Goal: Information Seeking & Learning: Check status

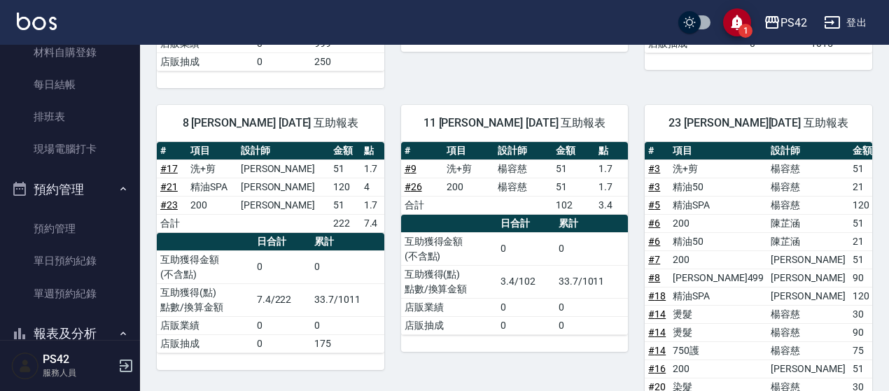
scroll to position [280, 0]
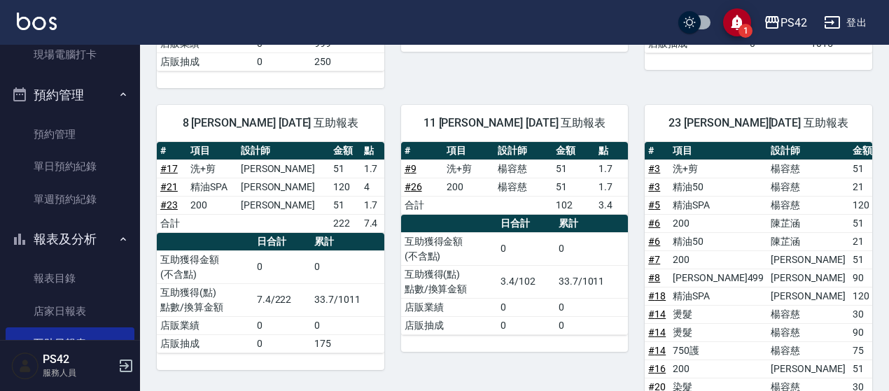
click at [125, 92] on button "預約管理" at bounding box center [70, 95] width 129 height 36
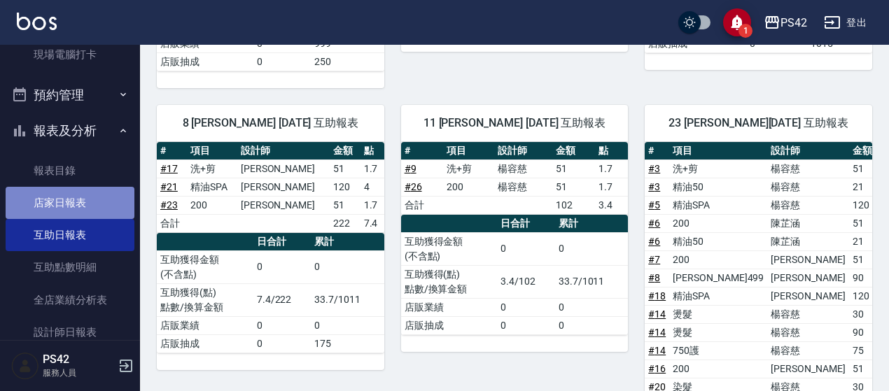
click at [85, 202] on link "店家日報表" at bounding box center [70, 203] width 129 height 32
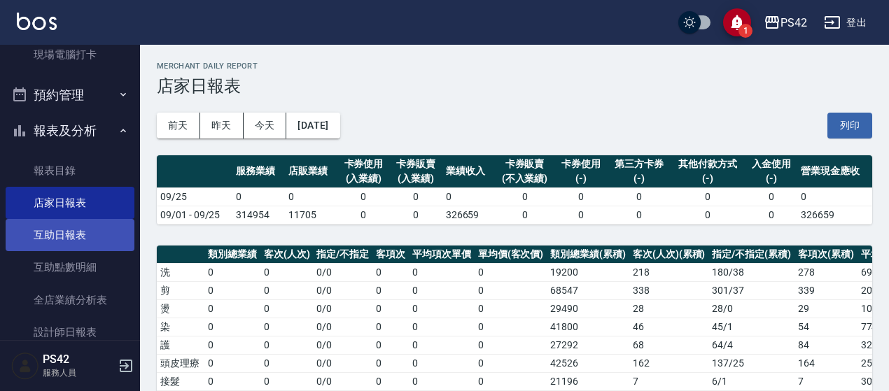
drag, startPoint x: 84, startPoint y: 244, endPoint x: 85, endPoint y: 225, distance: 19.6
click at [83, 244] on link "互助日報表" at bounding box center [70, 235] width 129 height 32
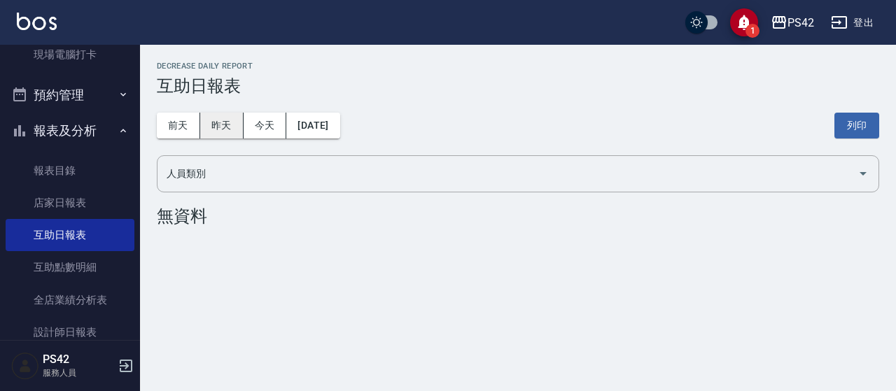
click at [226, 125] on button "昨天" at bounding box center [221, 126] width 43 height 26
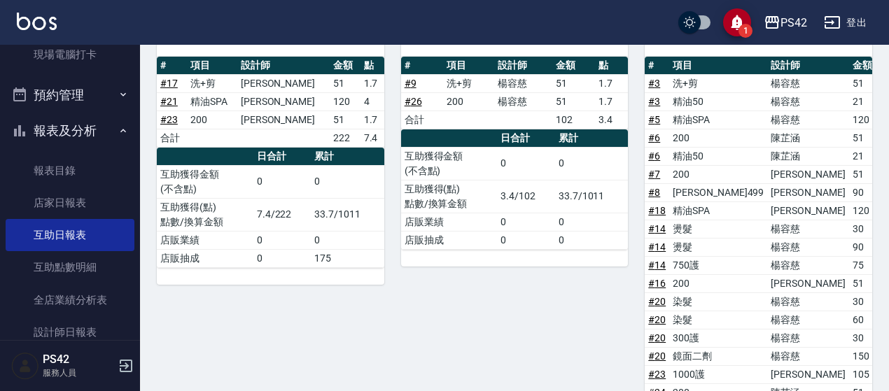
scroll to position [314, 0]
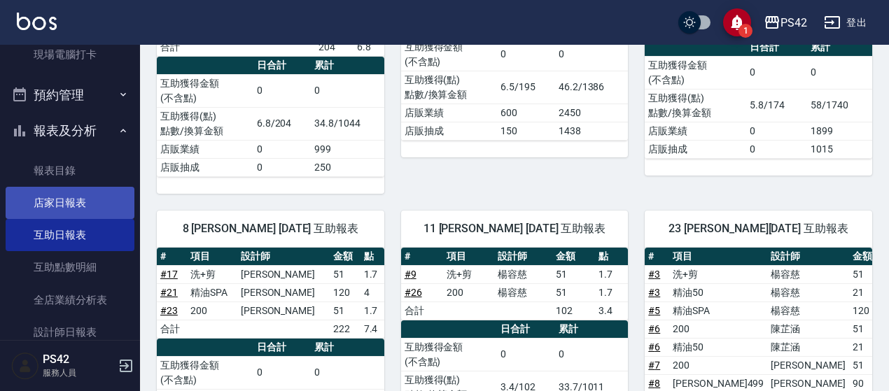
click at [39, 195] on link "店家日報表" at bounding box center [70, 203] width 129 height 32
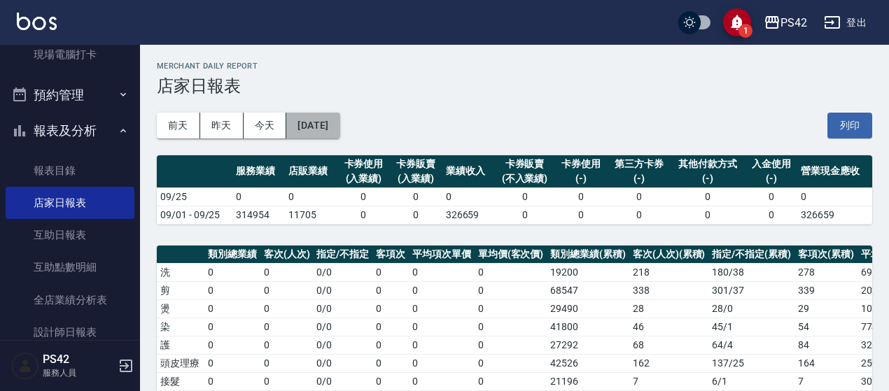
click at [340, 131] on button "[DATE]" at bounding box center [312, 126] width 53 height 26
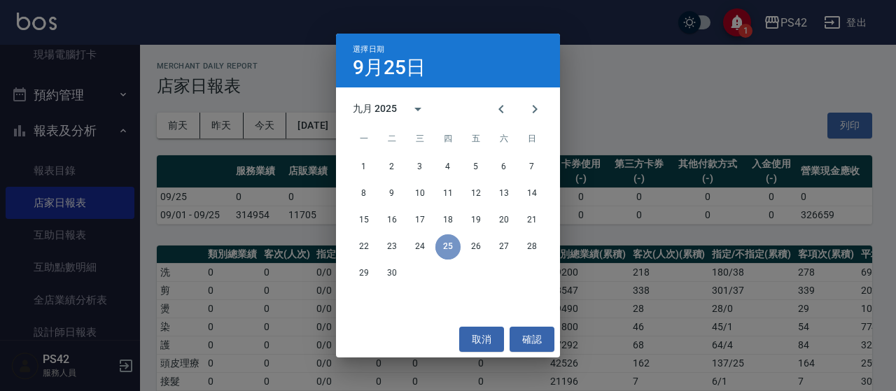
click at [446, 254] on button "25" at bounding box center [448, 247] width 25 height 25
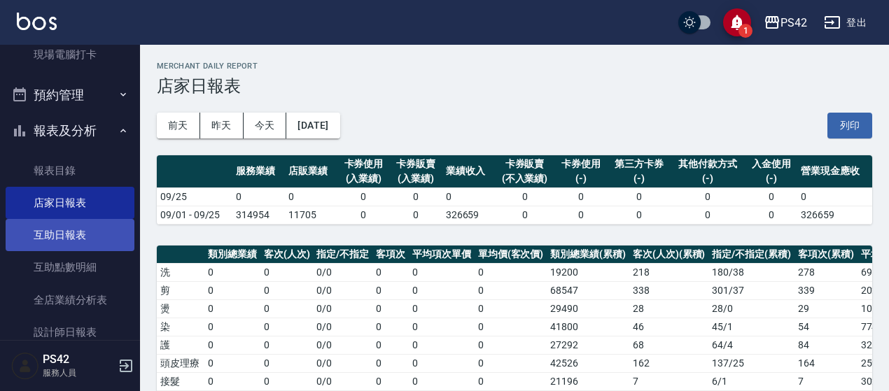
click at [78, 237] on link "互助日報表" at bounding box center [70, 235] width 129 height 32
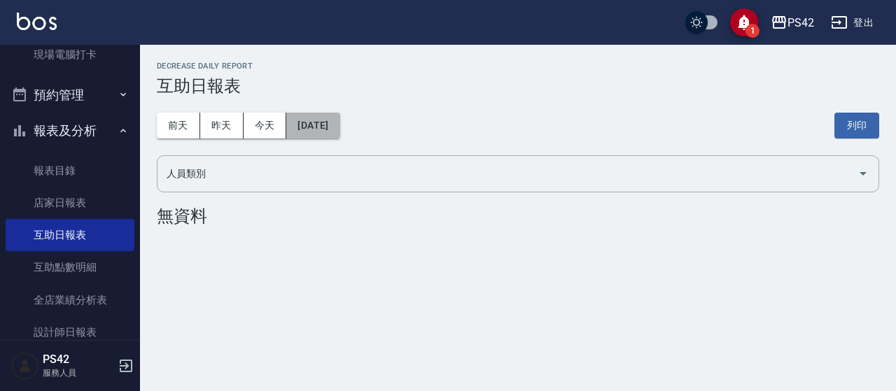
click at [340, 127] on button "[DATE]" at bounding box center [312, 126] width 53 height 26
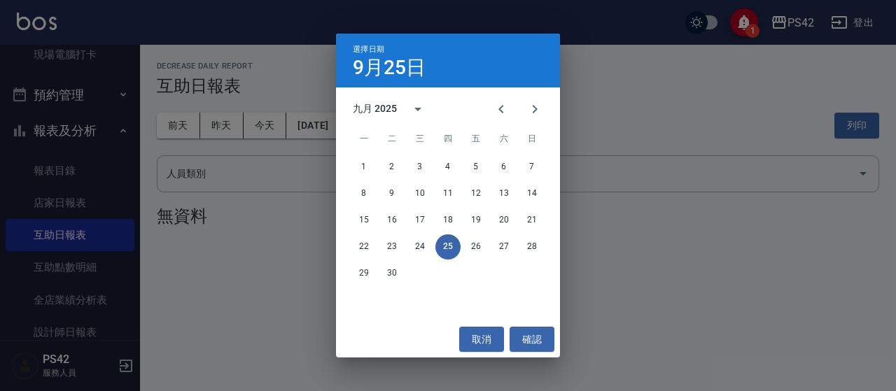
click at [525, 141] on span "日" at bounding box center [532, 139] width 25 height 28
click at [531, 141] on span "日" at bounding box center [532, 139] width 25 height 28
click at [527, 167] on button "7" at bounding box center [532, 167] width 25 height 25
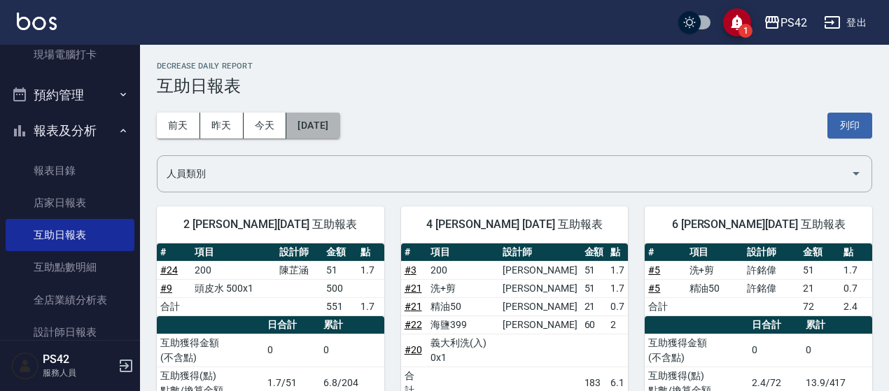
click at [338, 121] on button "[DATE]" at bounding box center [312, 126] width 53 height 26
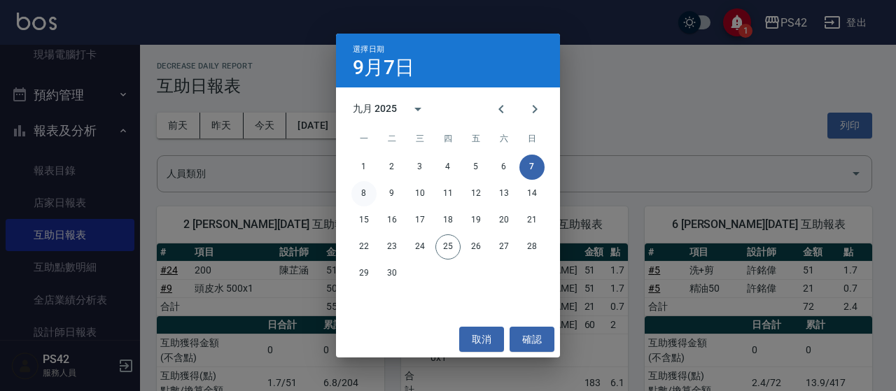
click at [373, 191] on button "8" at bounding box center [364, 193] width 25 height 25
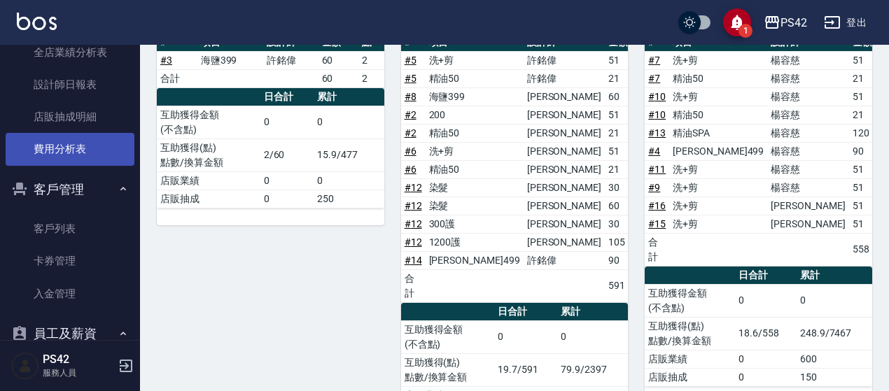
scroll to position [560, 0]
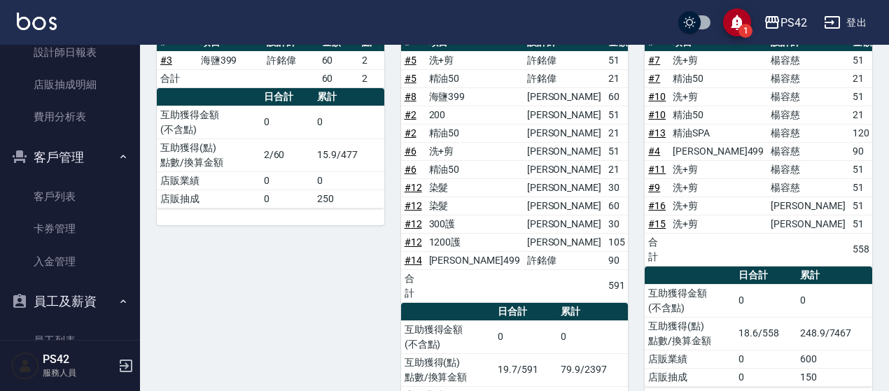
click at [120, 156] on icon "button" at bounding box center [123, 157] width 6 height 4
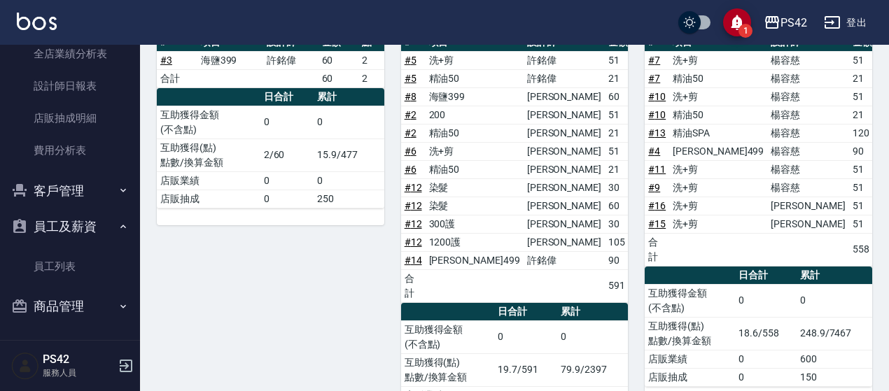
click at [109, 230] on button "員工及薪資" at bounding box center [70, 227] width 129 height 36
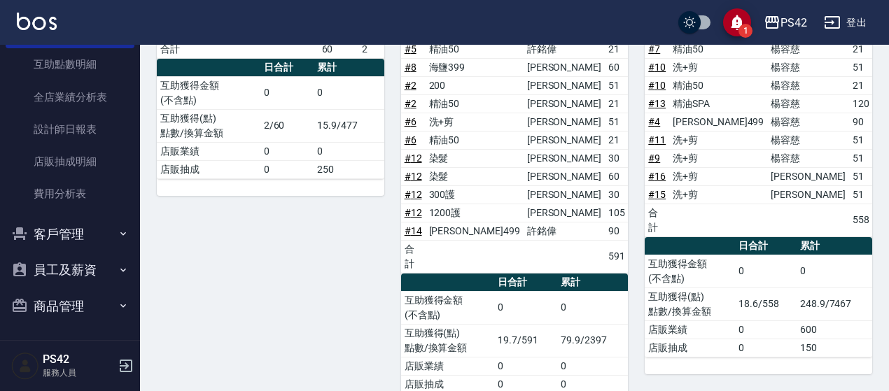
scroll to position [256, 0]
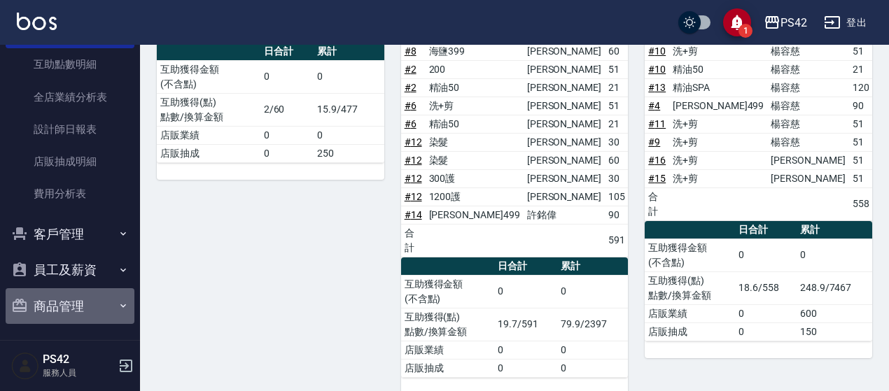
click at [118, 307] on icon "button" at bounding box center [123, 305] width 11 height 11
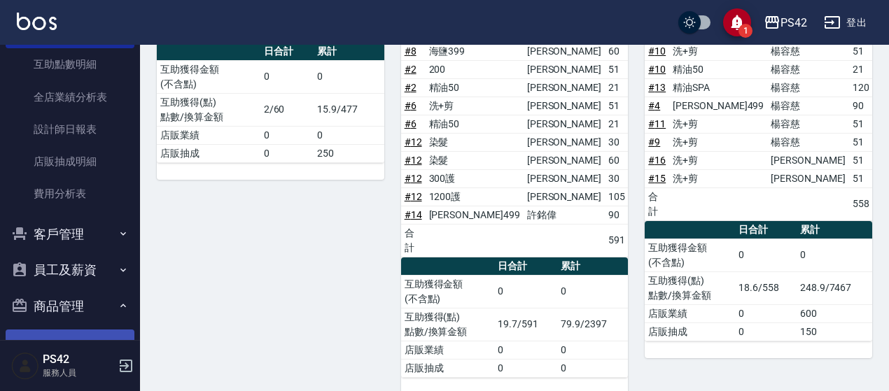
scroll to position [559, 0]
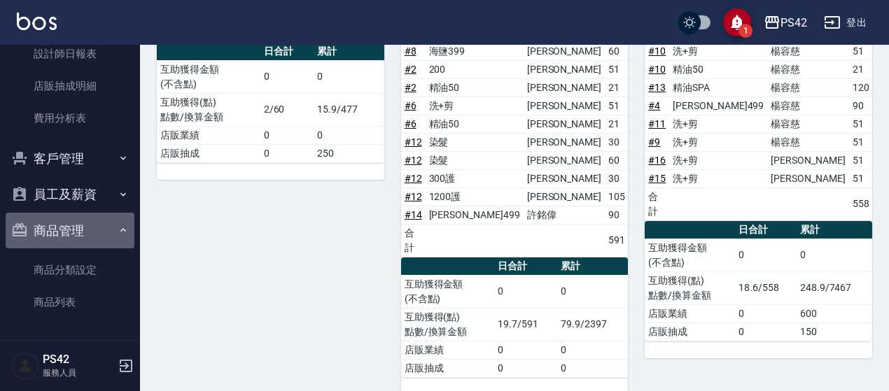
click at [118, 228] on icon "button" at bounding box center [123, 230] width 11 height 11
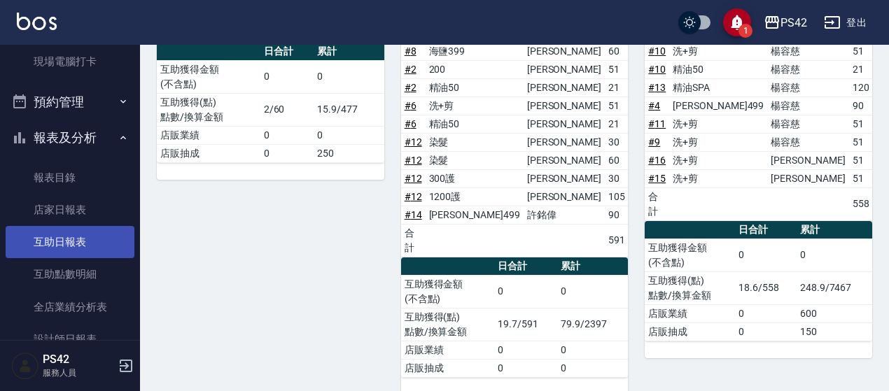
scroll to position [483, 0]
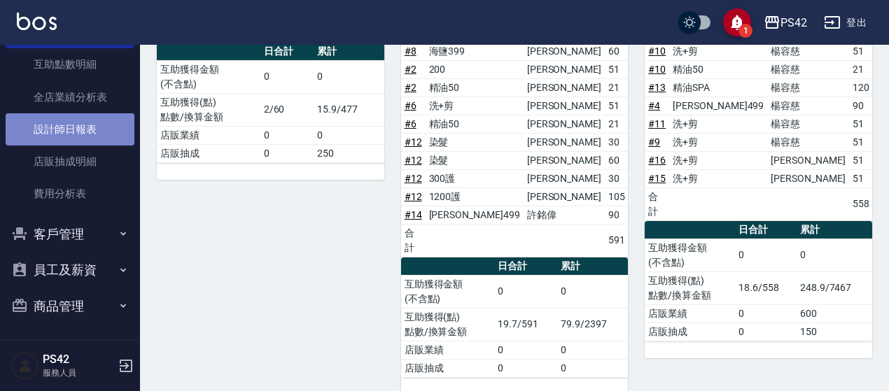
click at [81, 137] on link "設計師日報表" at bounding box center [70, 129] width 129 height 32
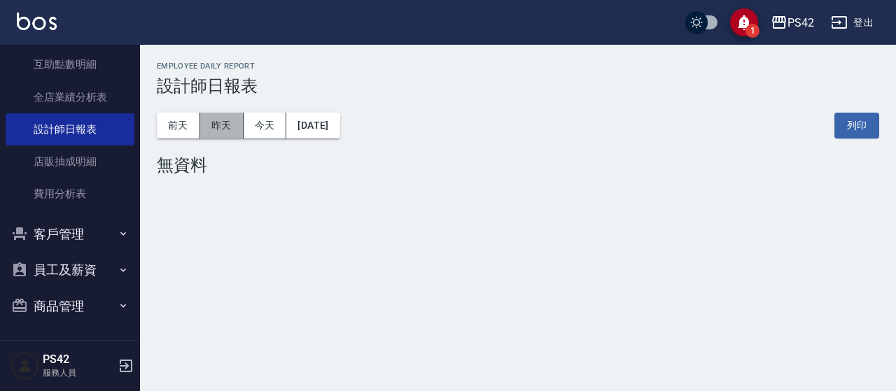
click at [229, 127] on button "昨天" at bounding box center [221, 126] width 43 height 26
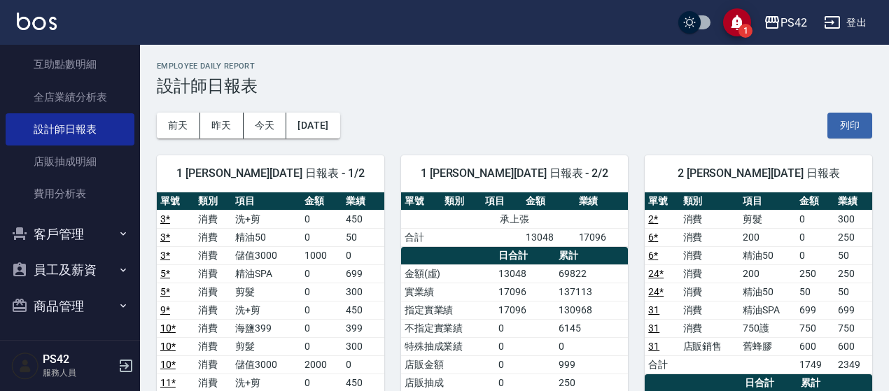
click at [569, 122] on div "[DATE] [DATE] [DATE] [DATE] 列印" at bounding box center [515, 126] width 716 height 60
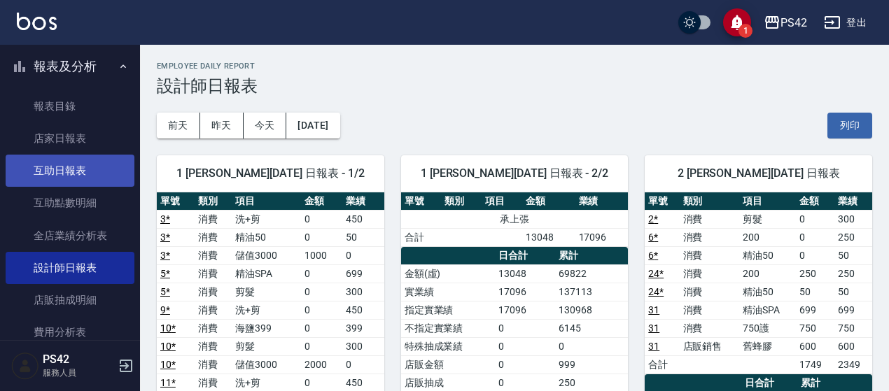
scroll to position [343, 0]
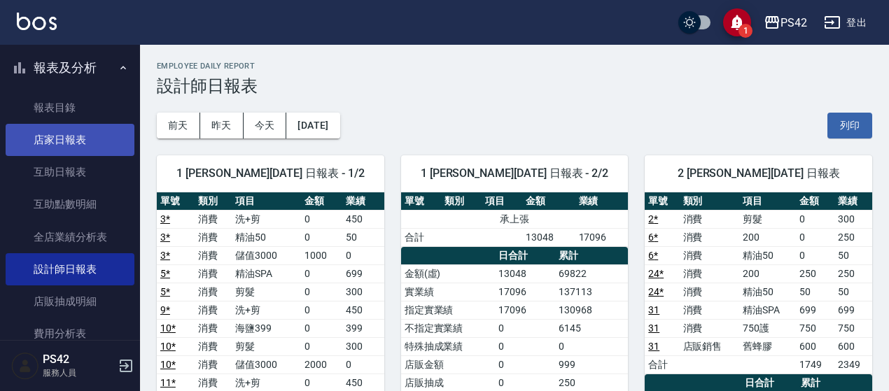
click at [55, 133] on link "店家日報表" at bounding box center [70, 140] width 129 height 32
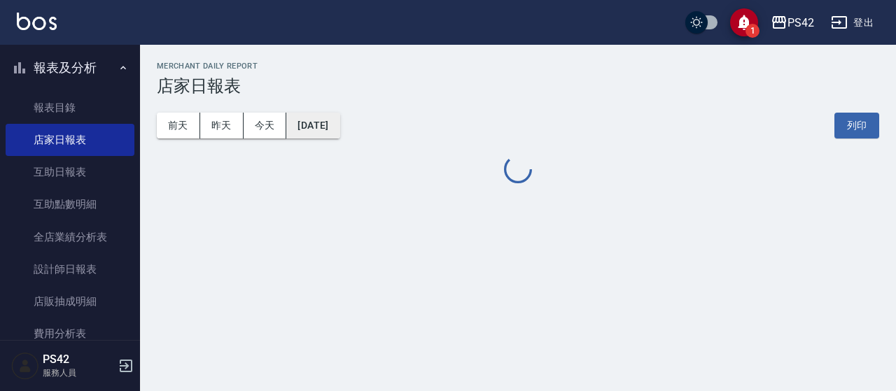
click at [340, 127] on button "[DATE]" at bounding box center [312, 126] width 53 height 26
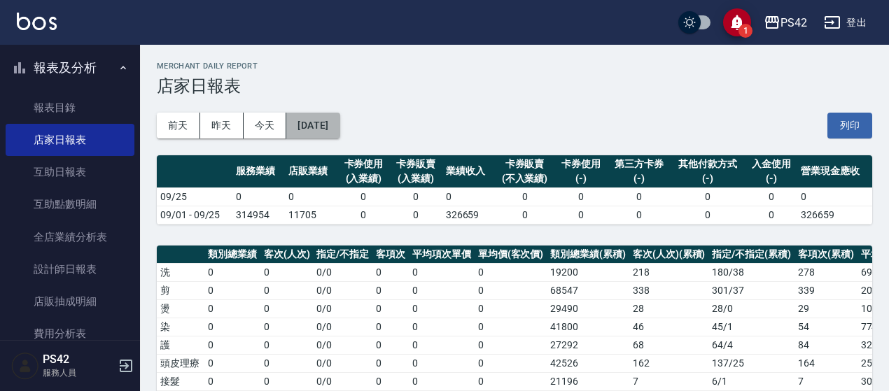
click at [307, 120] on button "[DATE]" at bounding box center [312, 126] width 53 height 26
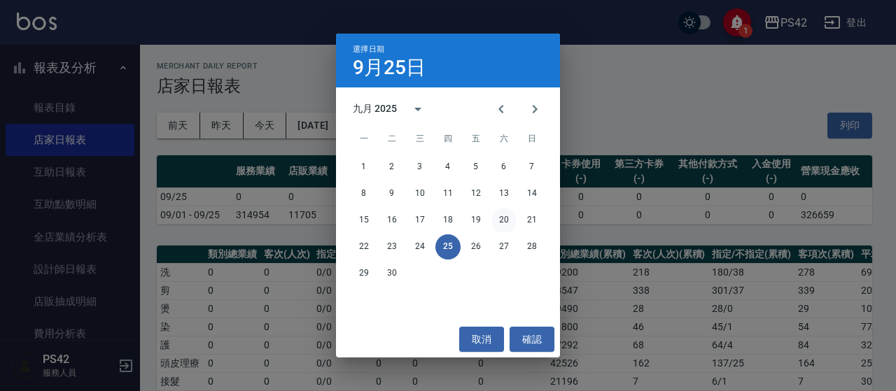
click at [503, 222] on button "20" at bounding box center [504, 220] width 25 height 25
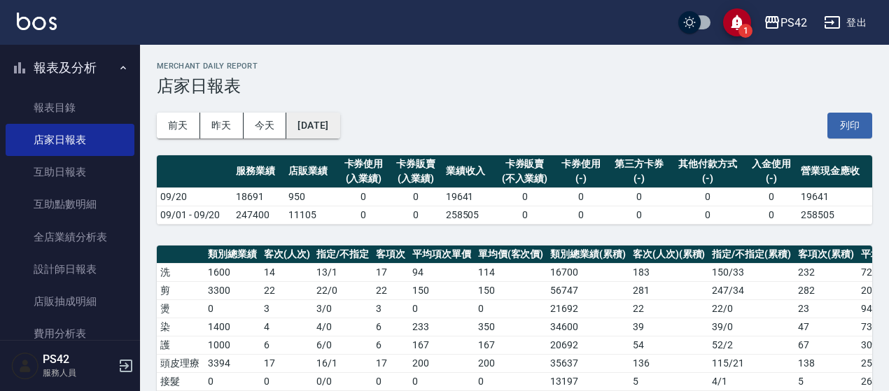
click at [303, 127] on button "[DATE]" at bounding box center [312, 126] width 53 height 26
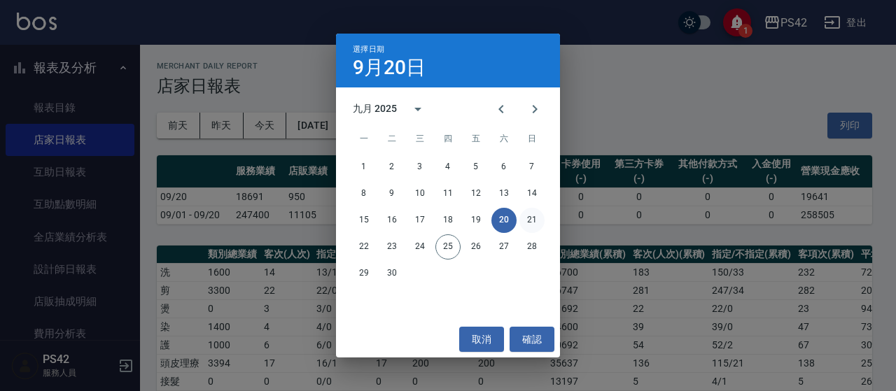
click at [522, 223] on button "21" at bounding box center [532, 220] width 25 height 25
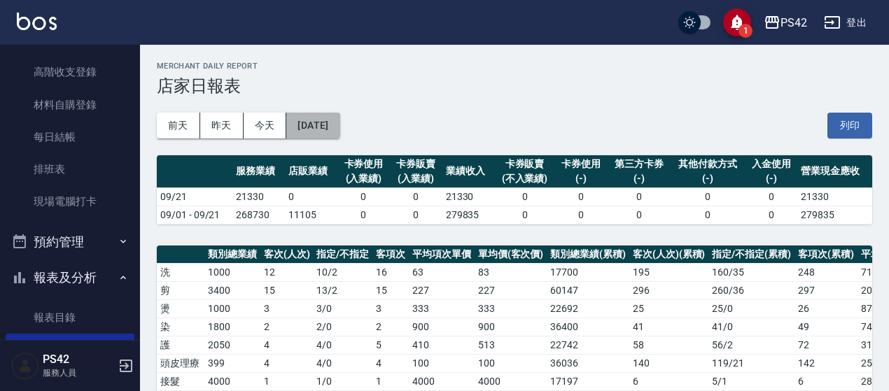
click at [340, 132] on button "[DATE]" at bounding box center [312, 126] width 53 height 26
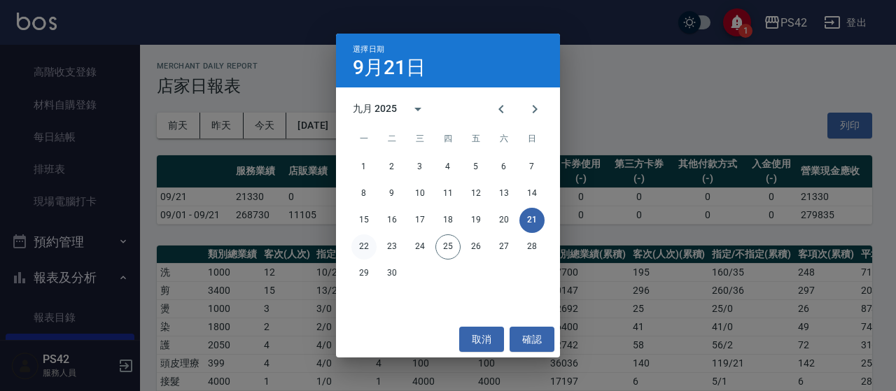
click at [362, 249] on button "22" at bounding box center [364, 247] width 25 height 25
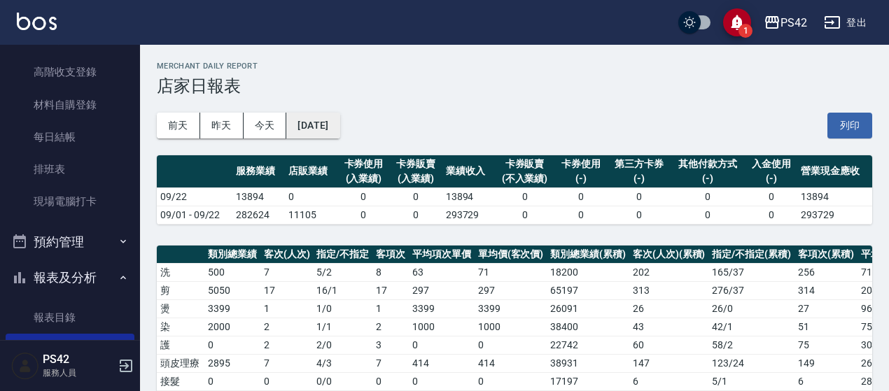
click at [328, 137] on button "[DATE]" at bounding box center [312, 126] width 53 height 26
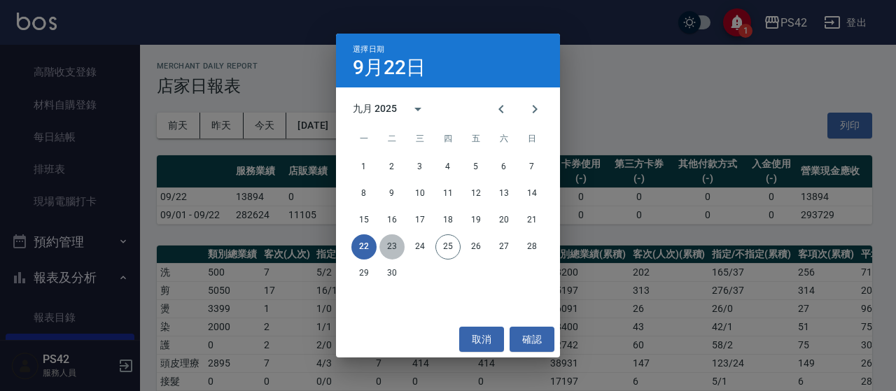
click at [387, 250] on button "23" at bounding box center [392, 247] width 25 height 25
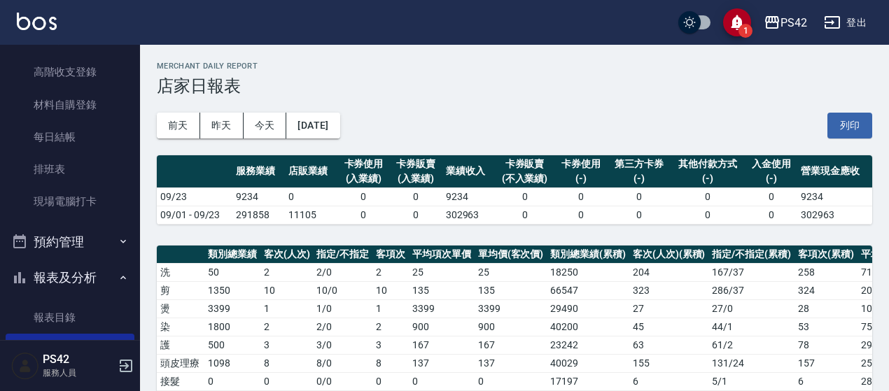
drag, startPoint x: 305, startPoint y: 103, endPoint x: 305, endPoint y: 111, distance: 7.7
click at [305, 104] on div "[DATE] [DATE] [DATE] [DATE] 列印" at bounding box center [515, 126] width 716 height 60
click at [340, 132] on button "[DATE]" at bounding box center [312, 126] width 53 height 26
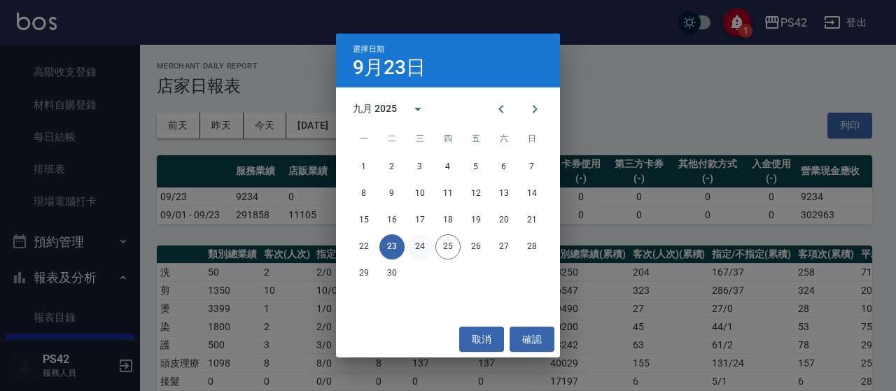
click at [416, 243] on button "24" at bounding box center [420, 247] width 25 height 25
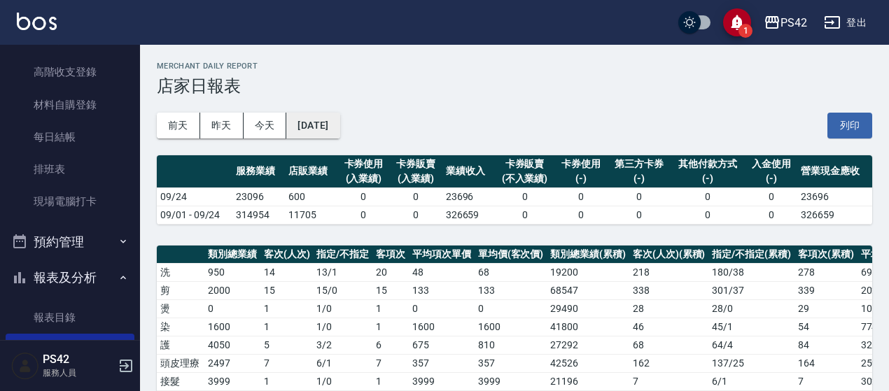
click at [336, 128] on button "[DATE]" at bounding box center [312, 126] width 53 height 26
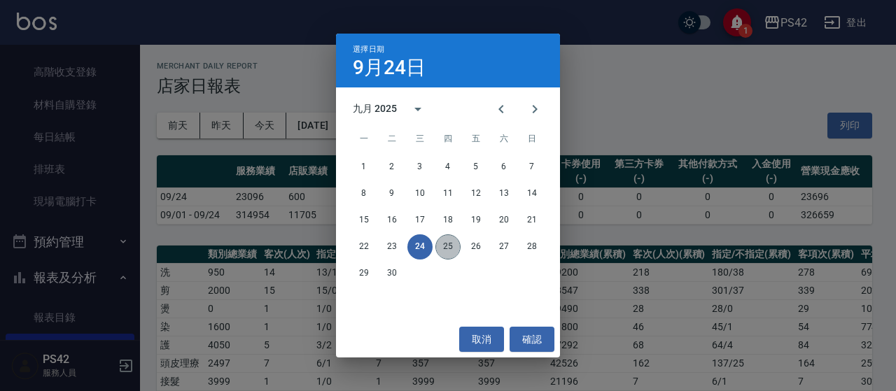
click at [447, 250] on button "25" at bounding box center [448, 247] width 25 height 25
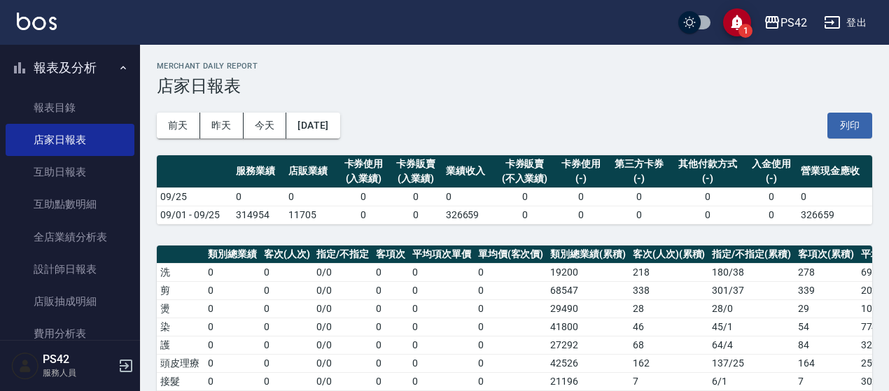
scroll to position [483, 0]
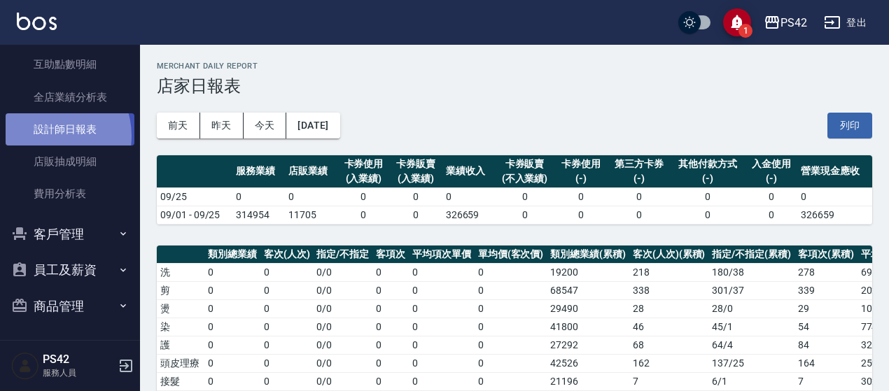
click at [50, 135] on link "設計師日報表" at bounding box center [70, 129] width 129 height 32
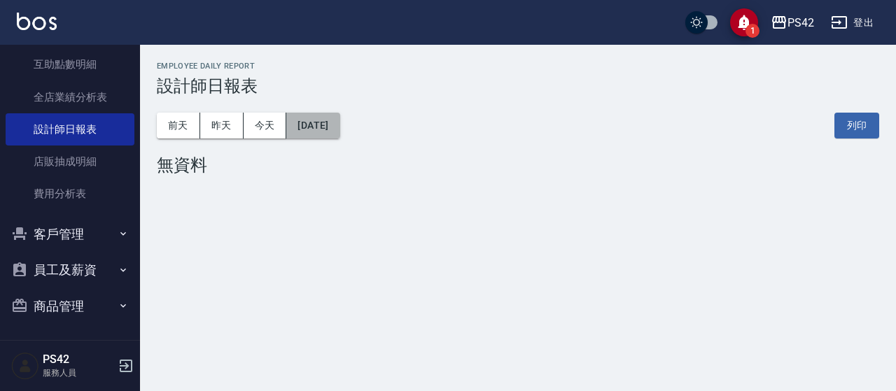
click at [340, 125] on button "[DATE]" at bounding box center [312, 126] width 53 height 26
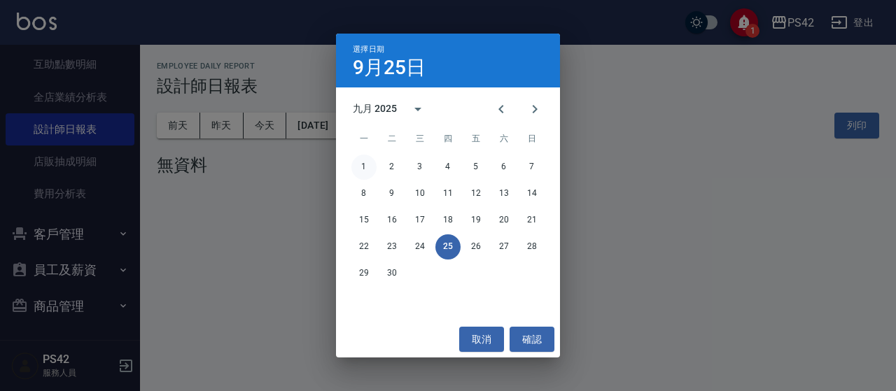
click at [368, 163] on button "1" at bounding box center [364, 167] width 25 height 25
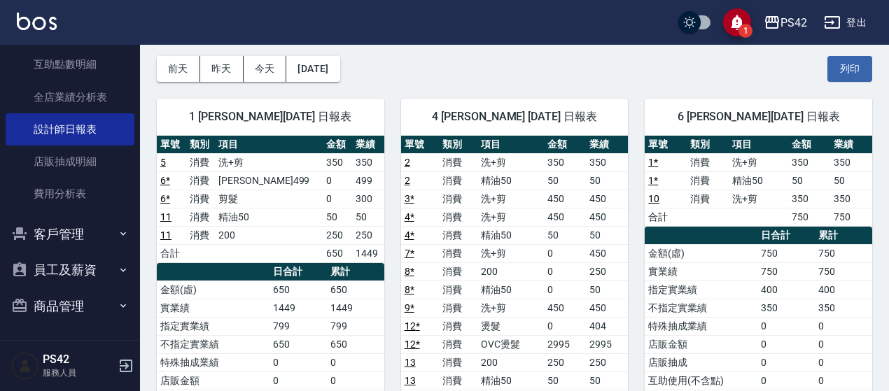
scroll to position [70, 0]
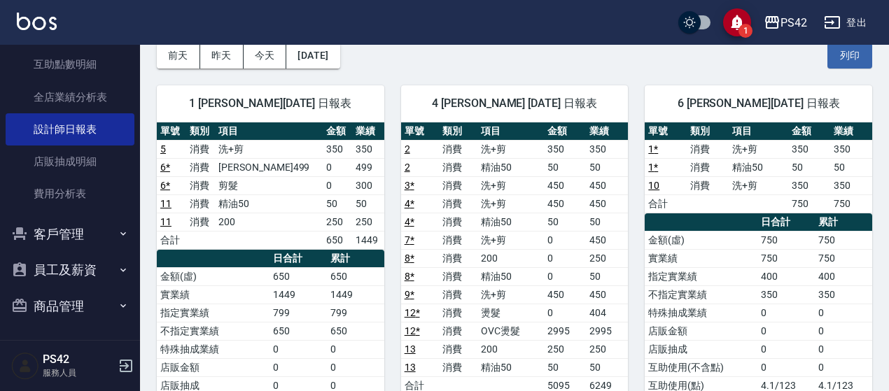
click at [533, 54] on div "[DATE] [DATE] [DATE] [DATE] 列印" at bounding box center [515, 56] width 716 height 60
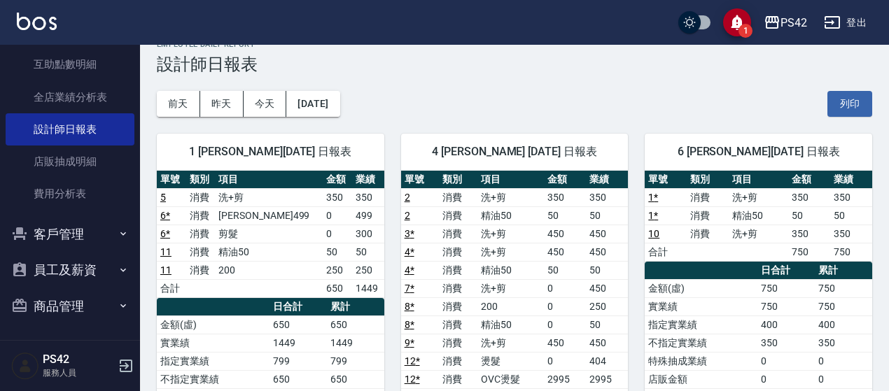
scroll to position [0, 0]
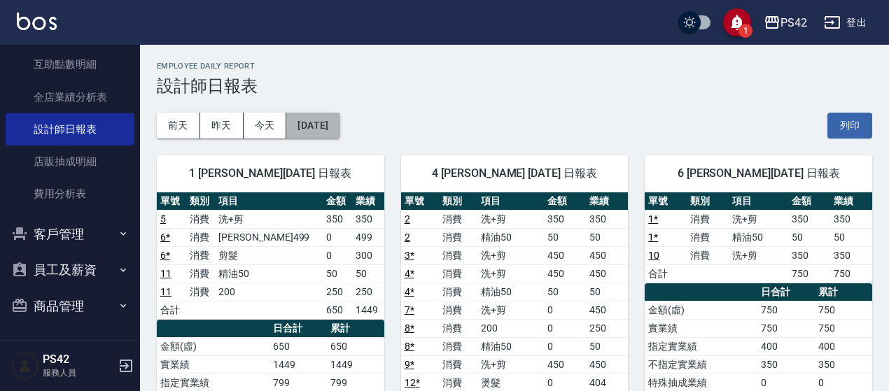
click at [314, 132] on button "[DATE]" at bounding box center [312, 126] width 53 height 26
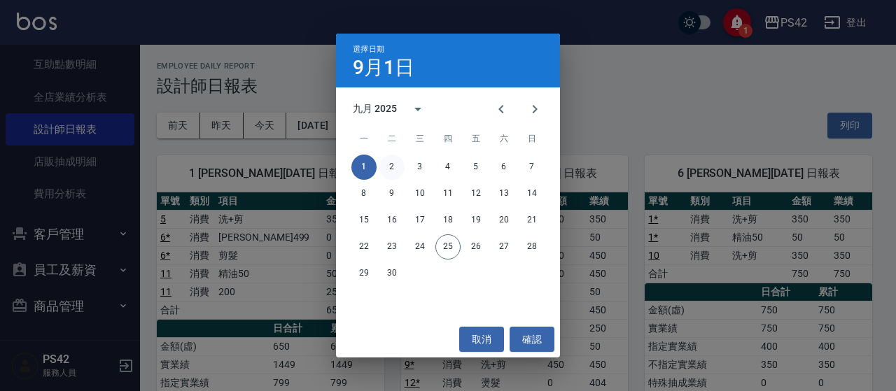
click at [391, 155] on button "2" at bounding box center [392, 167] width 25 height 25
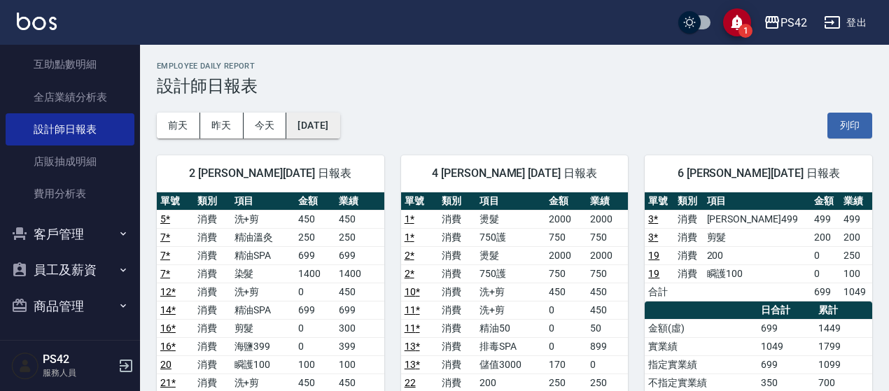
click at [311, 113] on div "[DATE] [DATE] [DATE] [DATE] 列印" at bounding box center [515, 126] width 716 height 60
click at [317, 123] on button "[DATE]" at bounding box center [312, 126] width 53 height 26
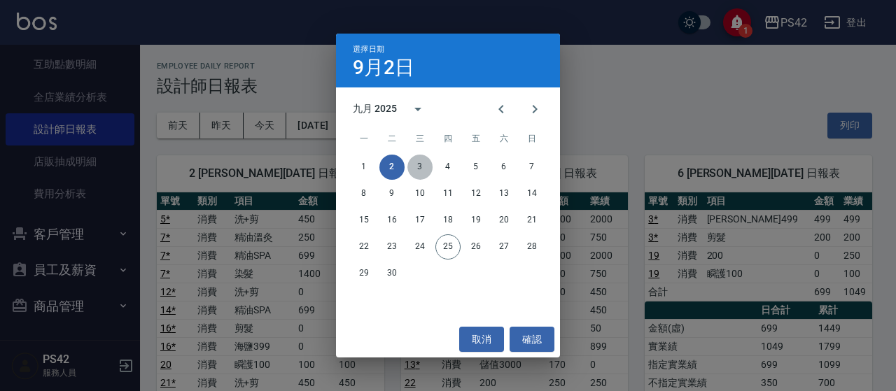
click at [420, 161] on button "3" at bounding box center [420, 167] width 25 height 25
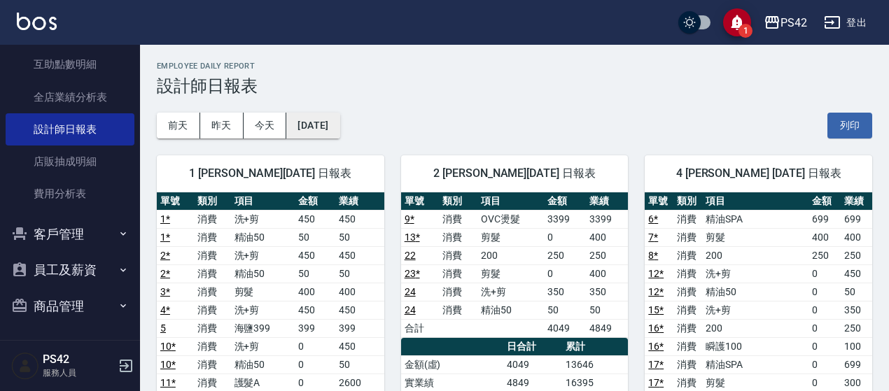
click at [327, 125] on button "[DATE]" at bounding box center [312, 126] width 53 height 26
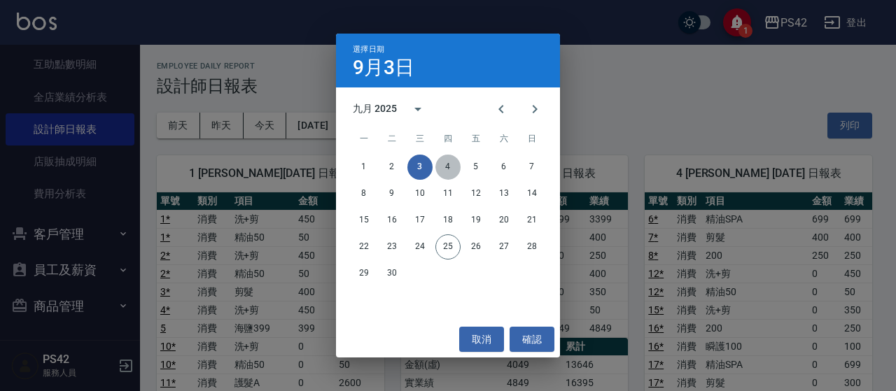
click at [450, 168] on button "4" at bounding box center [448, 167] width 25 height 25
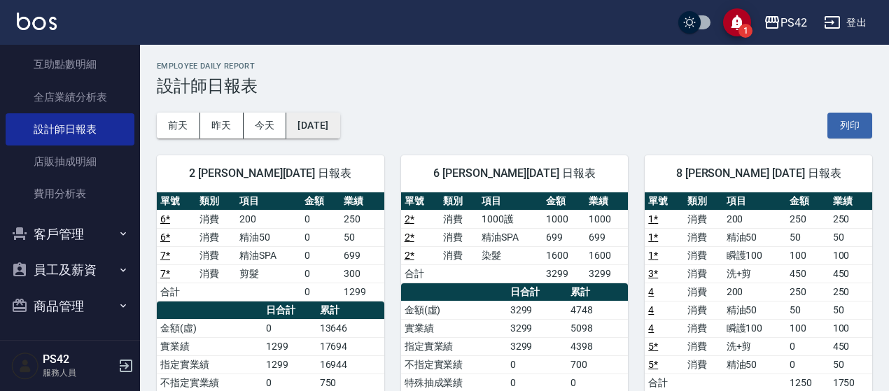
click at [333, 120] on button "[DATE]" at bounding box center [312, 126] width 53 height 26
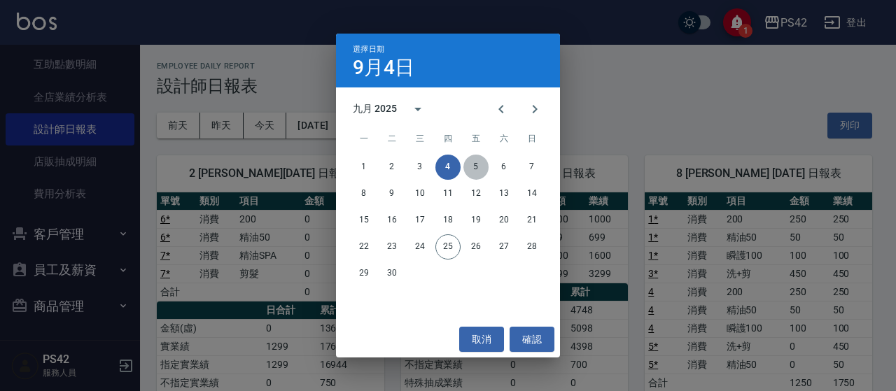
click at [472, 163] on button "5" at bounding box center [476, 167] width 25 height 25
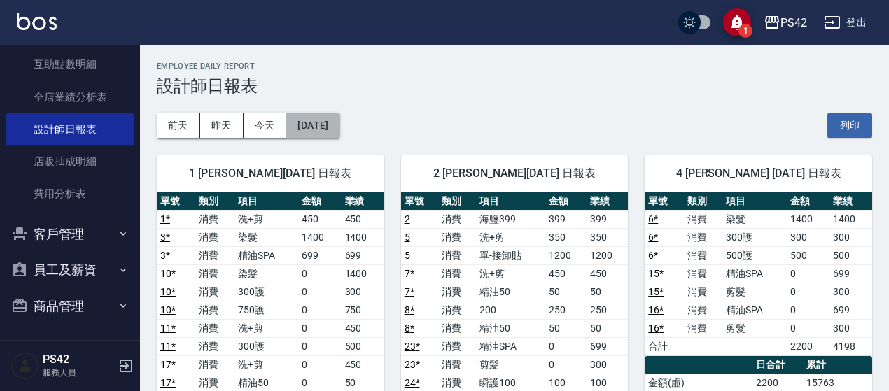
click at [340, 122] on button "[DATE]" at bounding box center [312, 126] width 53 height 26
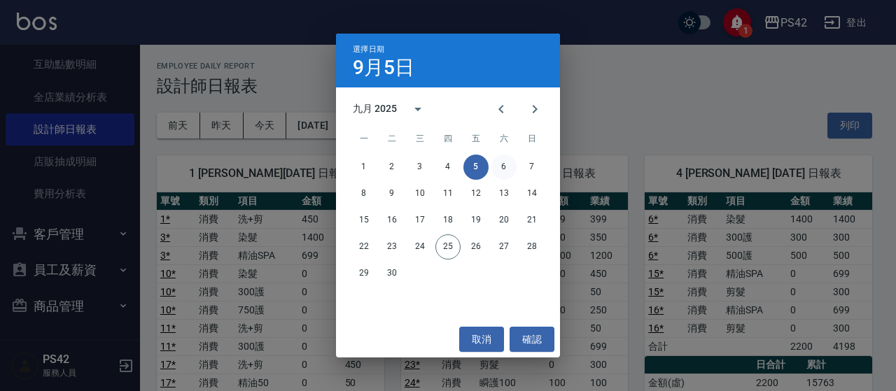
click at [506, 172] on button "6" at bounding box center [504, 167] width 25 height 25
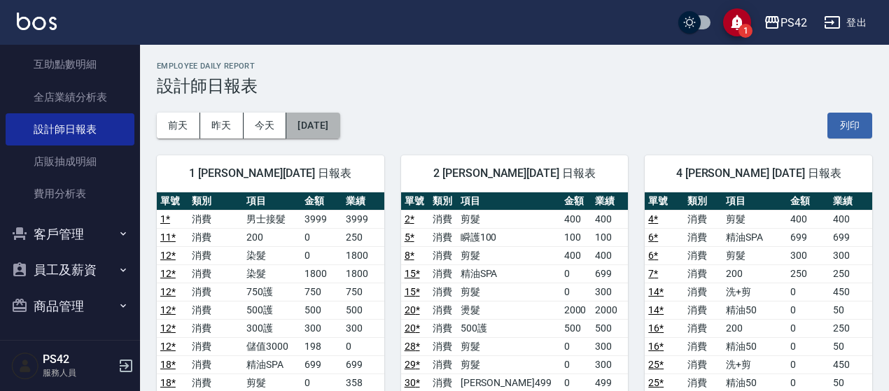
click at [318, 116] on button "[DATE]" at bounding box center [312, 126] width 53 height 26
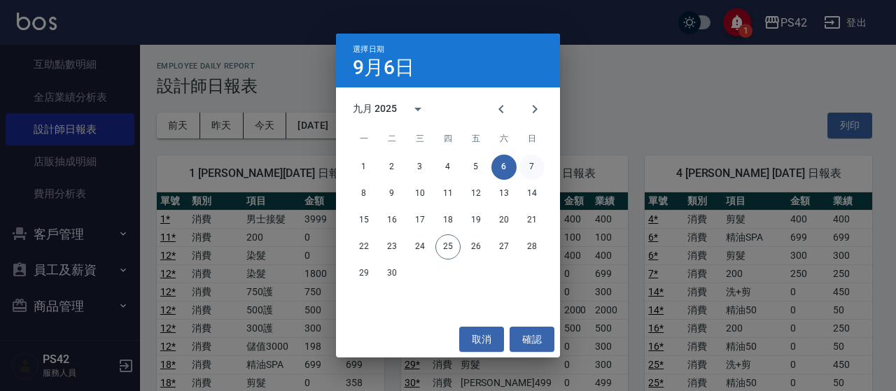
click at [539, 169] on button "7" at bounding box center [532, 167] width 25 height 25
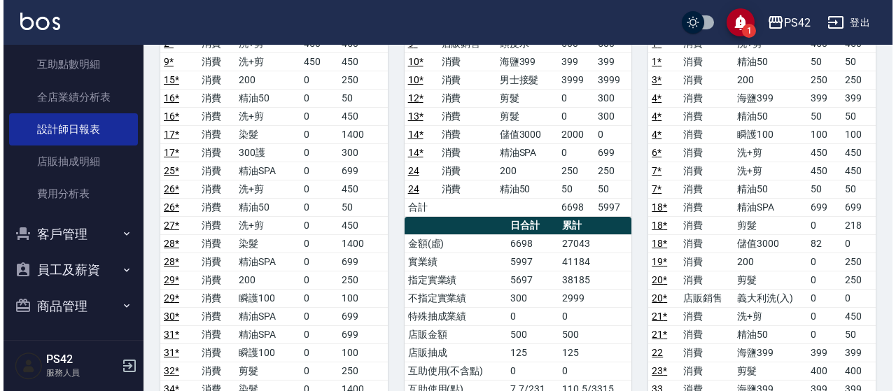
scroll to position [70, 0]
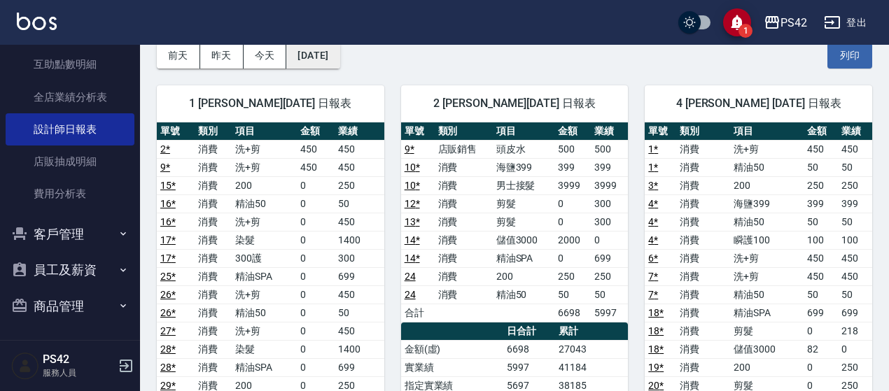
click at [340, 61] on button "[DATE]" at bounding box center [312, 56] width 53 height 26
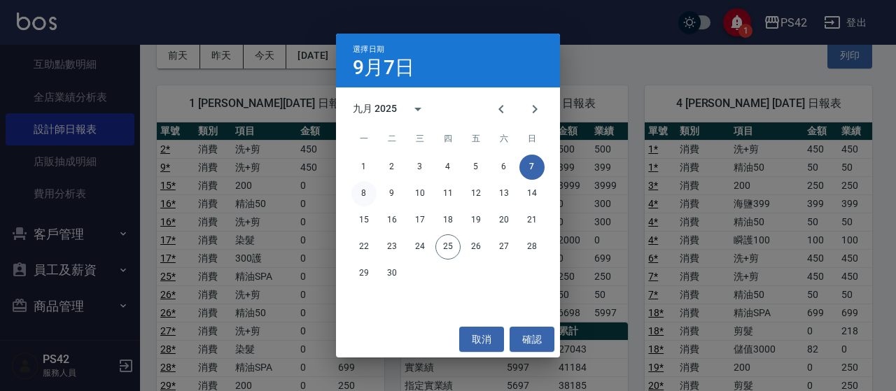
click at [373, 191] on button "8" at bounding box center [364, 193] width 25 height 25
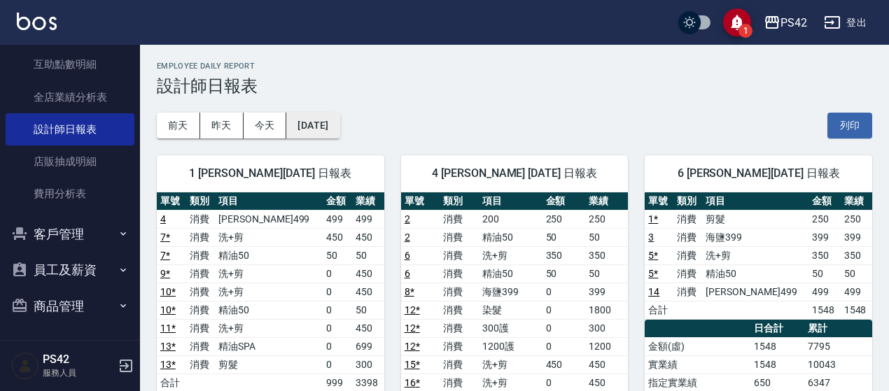
click at [333, 131] on button "[DATE]" at bounding box center [312, 126] width 53 height 26
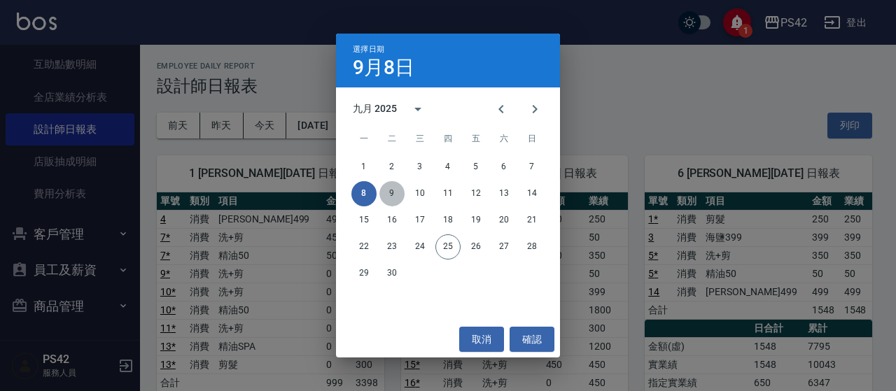
click at [392, 191] on button "9" at bounding box center [392, 193] width 25 height 25
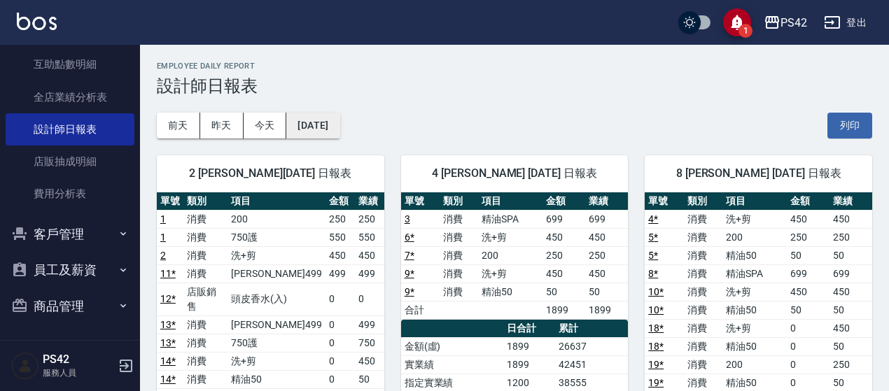
click at [338, 134] on button "[DATE]" at bounding box center [312, 126] width 53 height 26
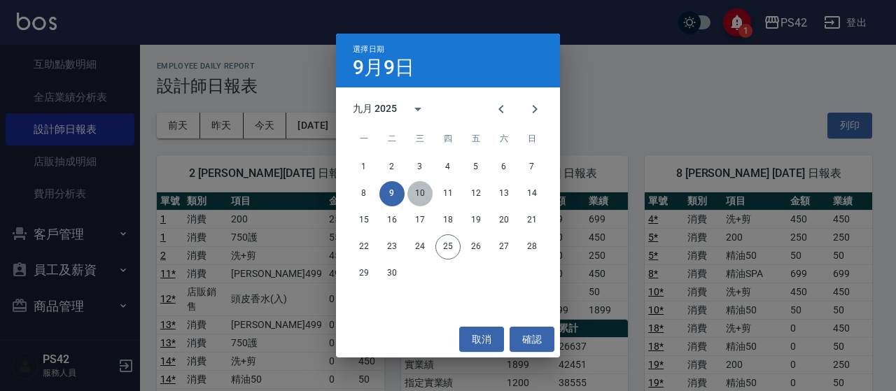
click at [416, 193] on button "10" at bounding box center [420, 193] width 25 height 25
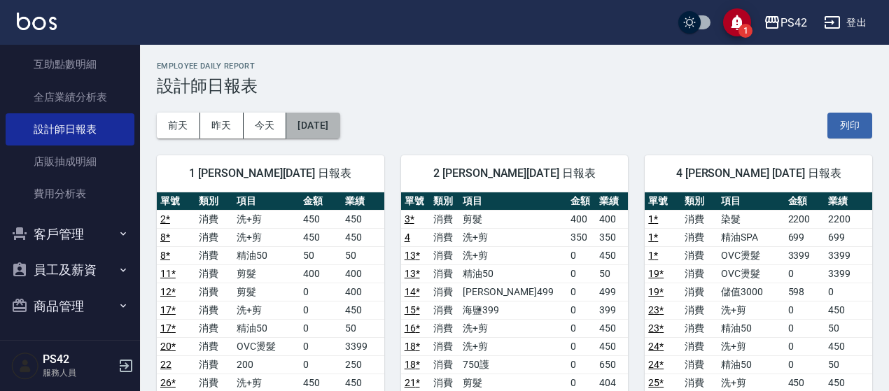
click at [340, 117] on button "[DATE]" at bounding box center [312, 126] width 53 height 26
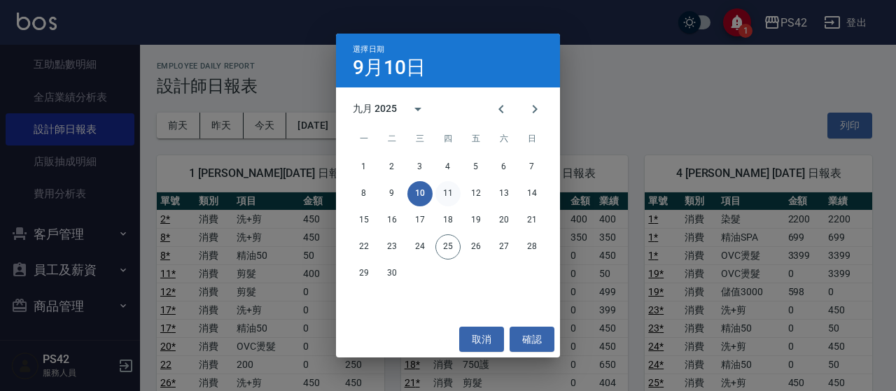
click at [445, 200] on button "11" at bounding box center [448, 193] width 25 height 25
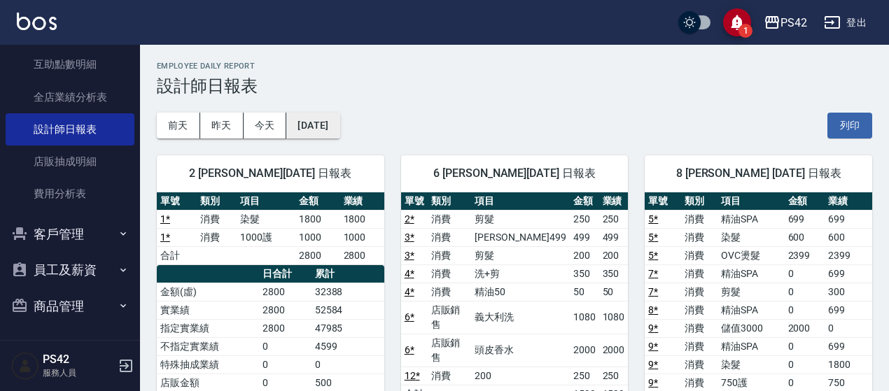
click at [326, 125] on button "[DATE]" at bounding box center [312, 126] width 53 height 26
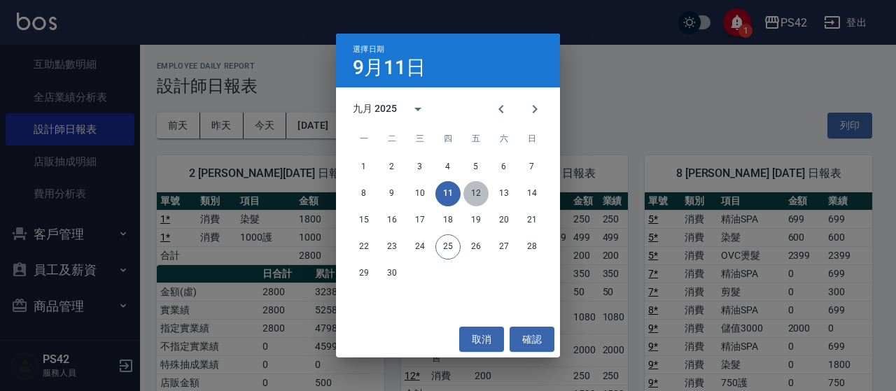
click at [476, 184] on button "12" at bounding box center [476, 193] width 25 height 25
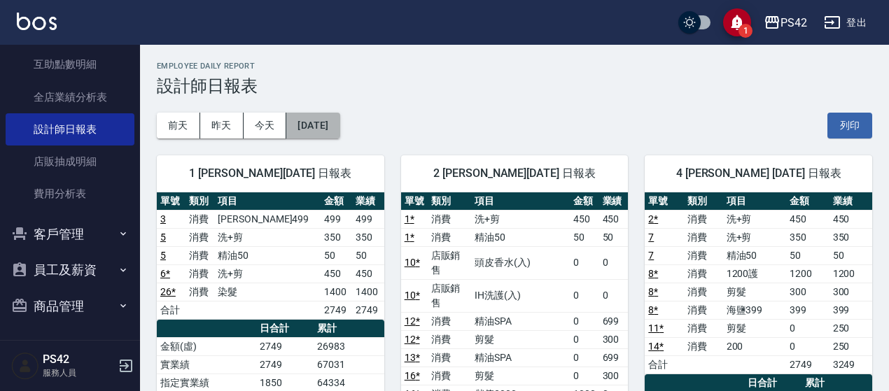
click at [329, 135] on button "[DATE]" at bounding box center [312, 126] width 53 height 26
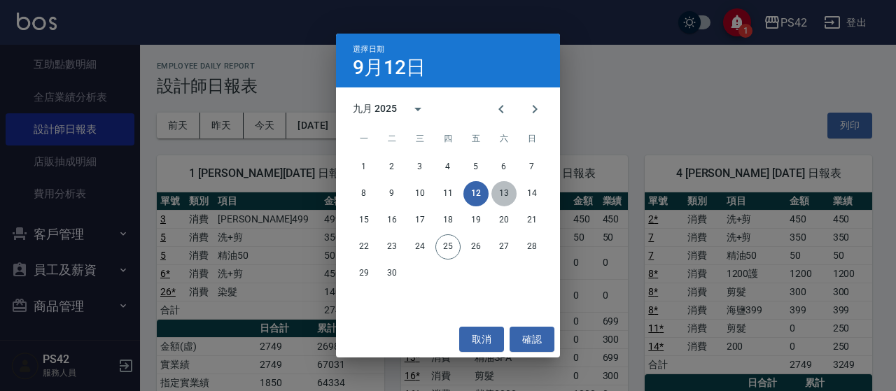
click at [508, 195] on button "13" at bounding box center [504, 193] width 25 height 25
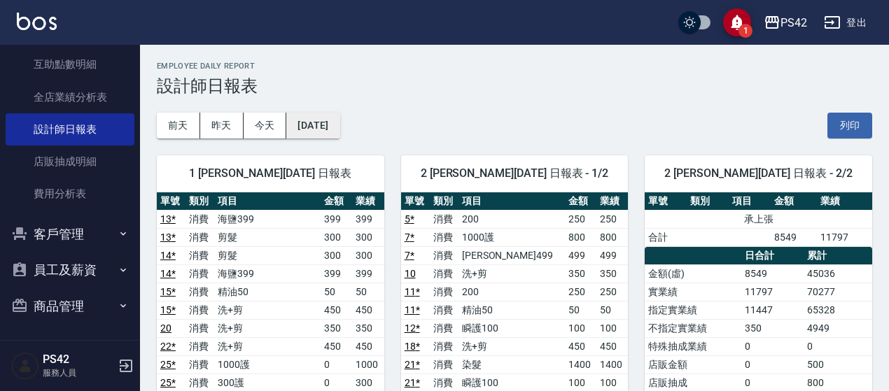
click at [340, 124] on button "[DATE]" at bounding box center [312, 126] width 53 height 26
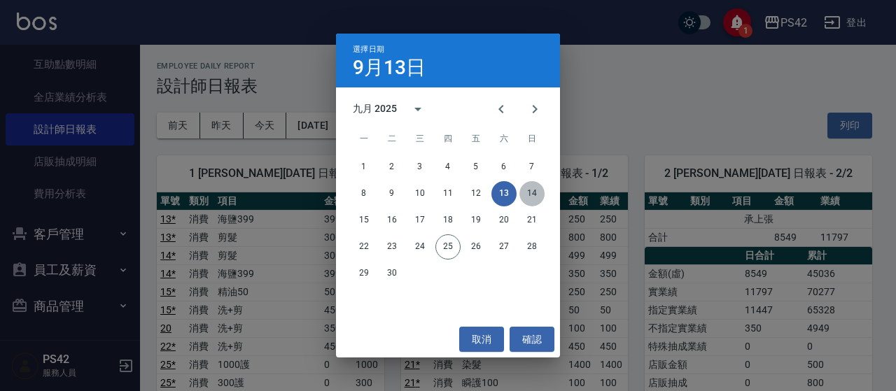
click at [536, 196] on button "14" at bounding box center [532, 193] width 25 height 25
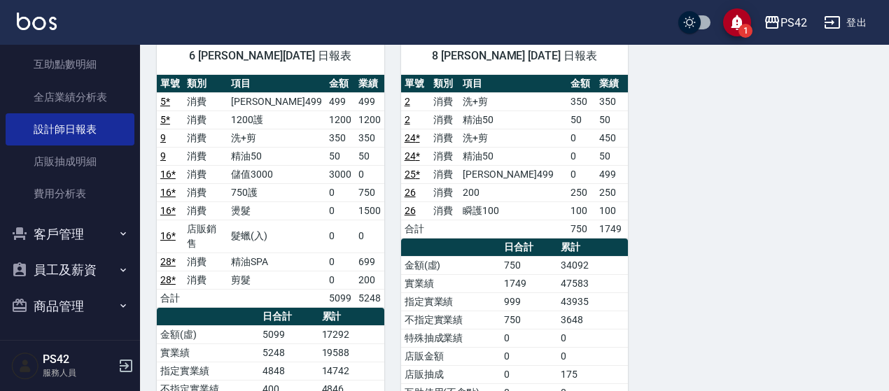
scroll to position [840, 0]
